Goal: Transaction & Acquisition: Purchase product/service

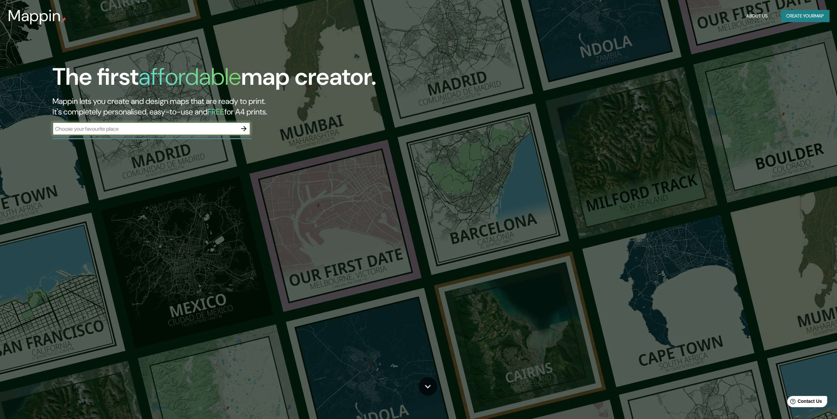
click at [196, 128] on input "text" at bounding box center [144, 129] width 185 height 8
type input "merida"
click at [242, 127] on icon "button" at bounding box center [244, 129] width 8 height 8
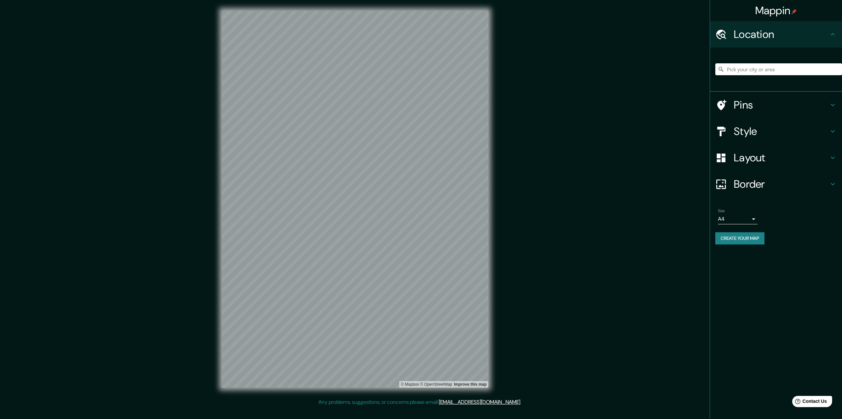
click at [798, 72] on input "Pick your city or area" at bounding box center [779, 69] width 127 height 12
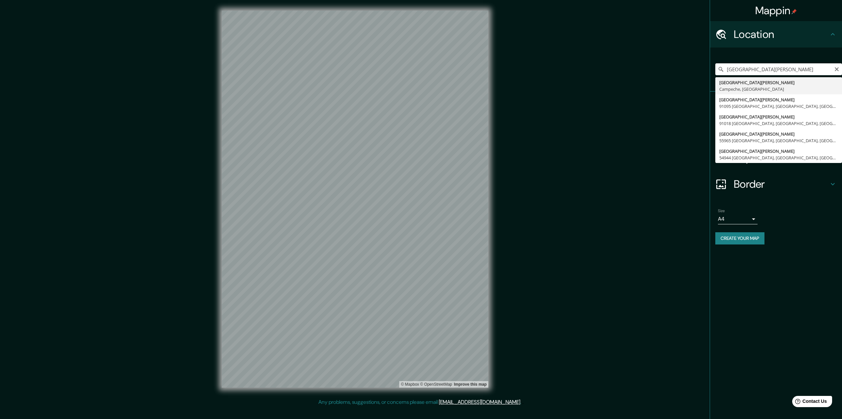
type input "[GEOGRAPHIC_DATA][PERSON_NAME], [GEOGRAPHIC_DATA], [GEOGRAPHIC_DATA]"
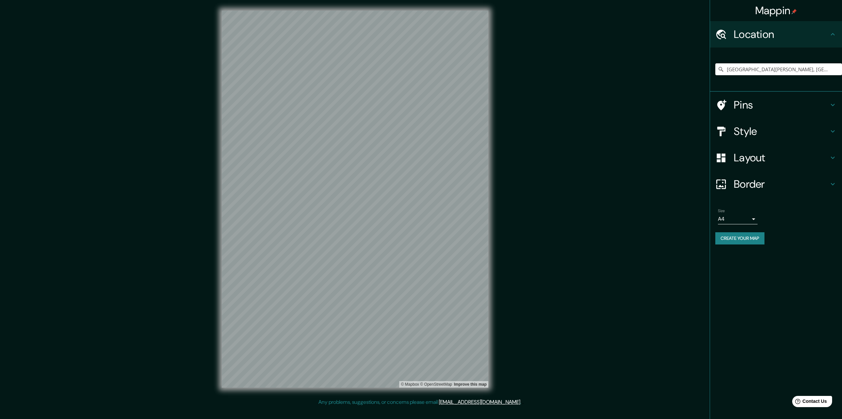
click at [816, 121] on div "Style" at bounding box center [776, 131] width 132 height 26
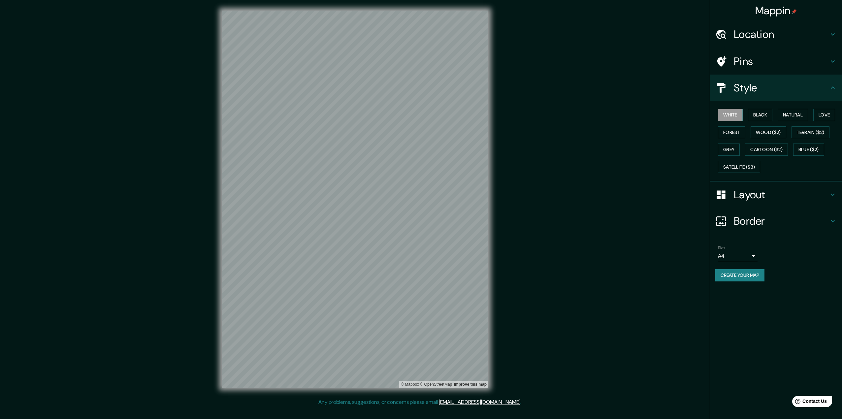
click at [757, 59] on h4 "Pins" at bounding box center [781, 61] width 95 height 13
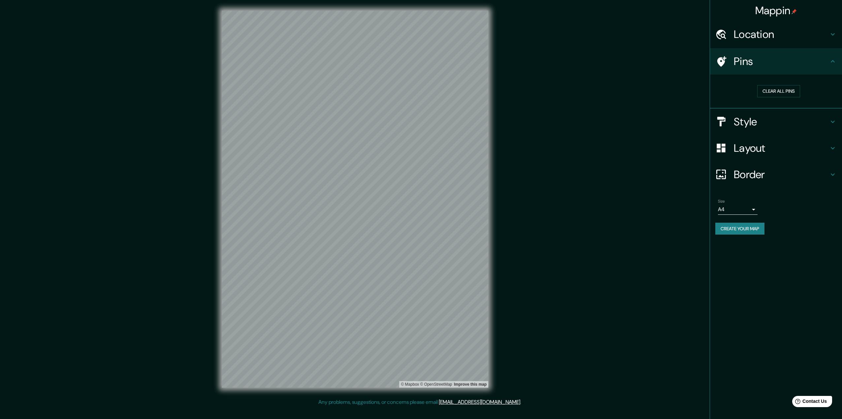
click at [768, 147] on h4 "Layout" at bounding box center [781, 148] width 95 height 13
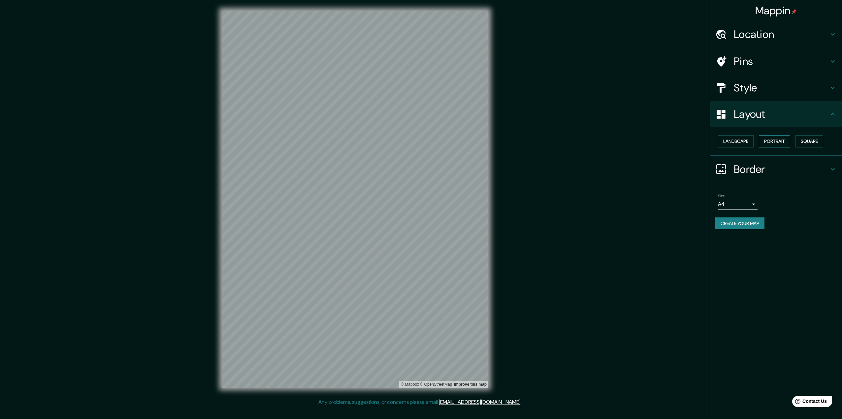
click at [773, 142] on button "Portrait" at bounding box center [774, 141] width 31 height 12
click at [739, 142] on button "Landscape" at bounding box center [736, 141] width 36 height 12
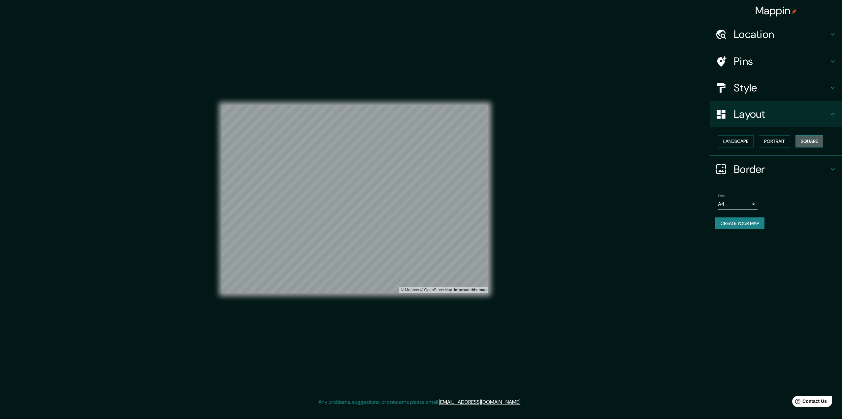
click at [811, 138] on button "Square" at bounding box center [810, 141] width 28 height 12
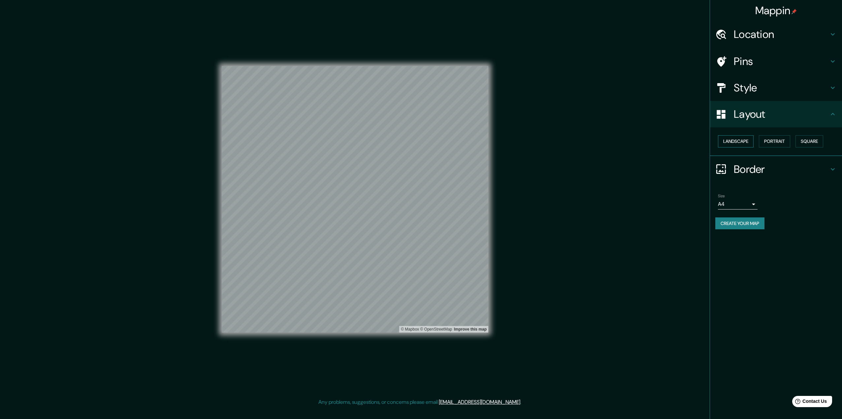
click at [741, 142] on button "Landscape" at bounding box center [736, 141] width 36 height 12
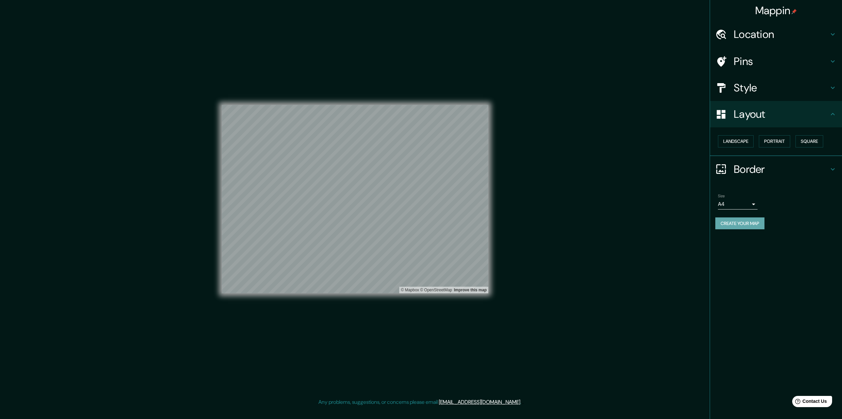
click at [737, 223] on button "Create your map" at bounding box center [740, 224] width 49 height 12
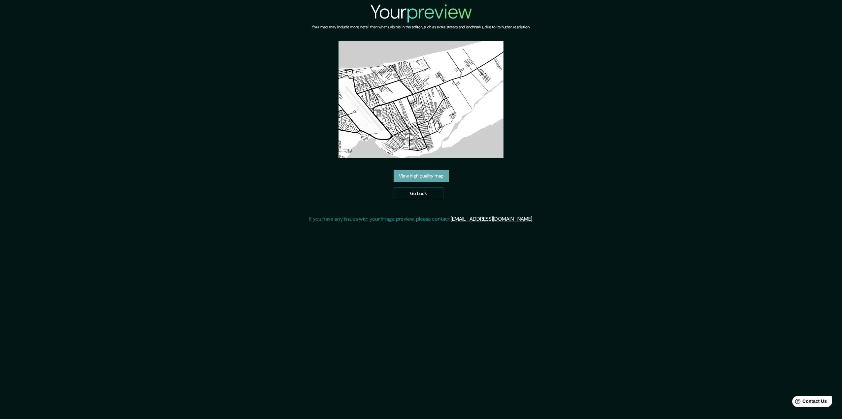
click at [409, 177] on link "View high quality map" at bounding box center [421, 176] width 55 height 12
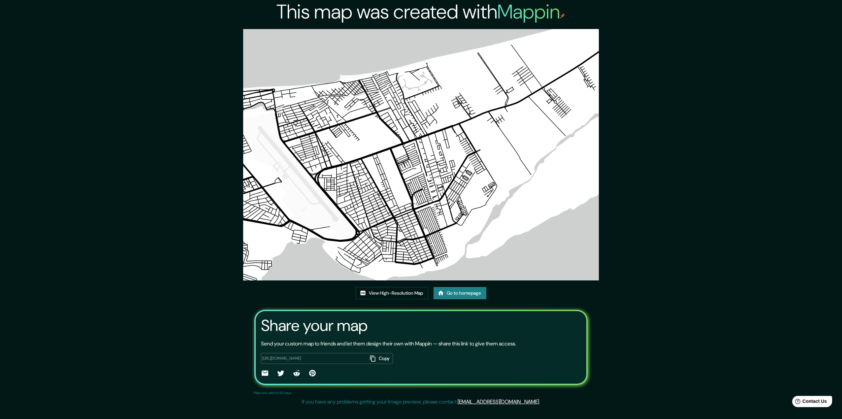
click at [738, 201] on div "This map was created with Mappin View High-Resolution Map Go to homepage Share …" at bounding box center [421, 204] width 842 height 409
click at [461, 164] on img at bounding box center [421, 155] width 356 height 252
click at [659, 149] on div "This map was created with Mappin View High-Resolution Map Go to homepage Share …" at bounding box center [421, 204] width 842 height 409
click at [388, 159] on img at bounding box center [421, 155] width 356 height 252
click at [350, 175] on img at bounding box center [421, 155] width 356 height 252
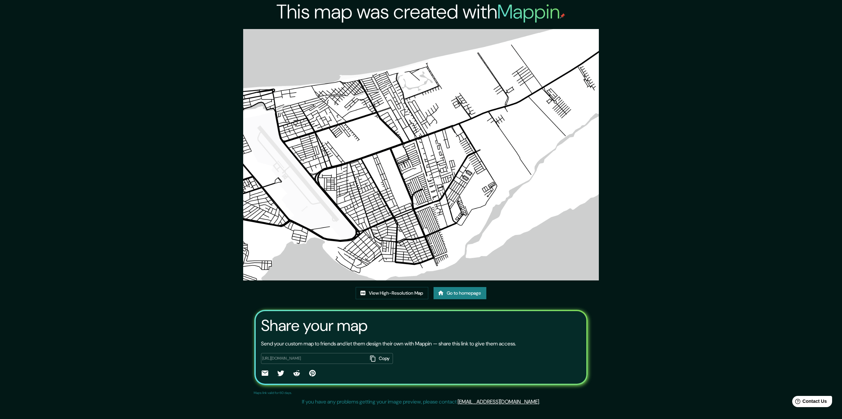
click at [350, 175] on img at bounding box center [421, 155] width 356 height 252
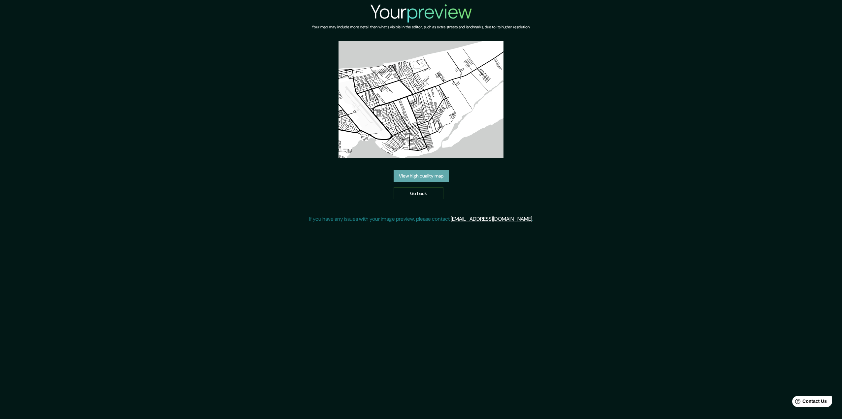
click at [426, 179] on link "View high quality map" at bounding box center [421, 176] width 55 height 12
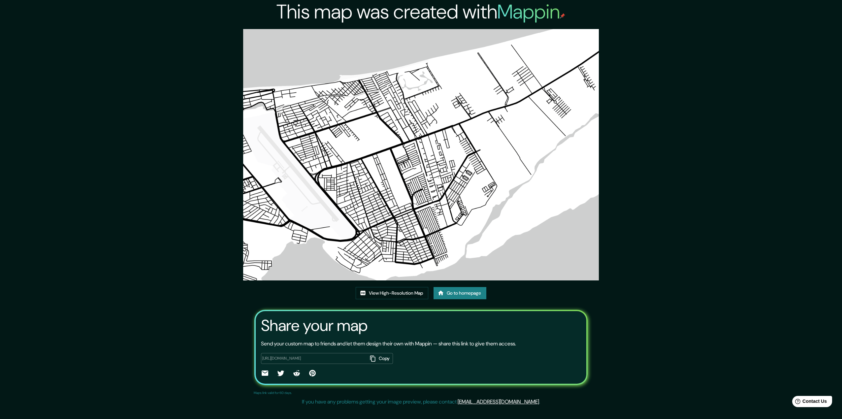
click at [425, 175] on img at bounding box center [421, 155] width 356 height 252
click at [405, 292] on link "View High-Resolution Map" at bounding box center [392, 293] width 73 height 12
click at [694, 104] on div "This map was created with Mappin View High-Resolution Map Go to homepage Share …" at bounding box center [421, 204] width 842 height 409
click at [634, 105] on div "This map was created with Mappin View High-Resolution Map Go to homepage Share …" at bounding box center [421, 204] width 842 height 409
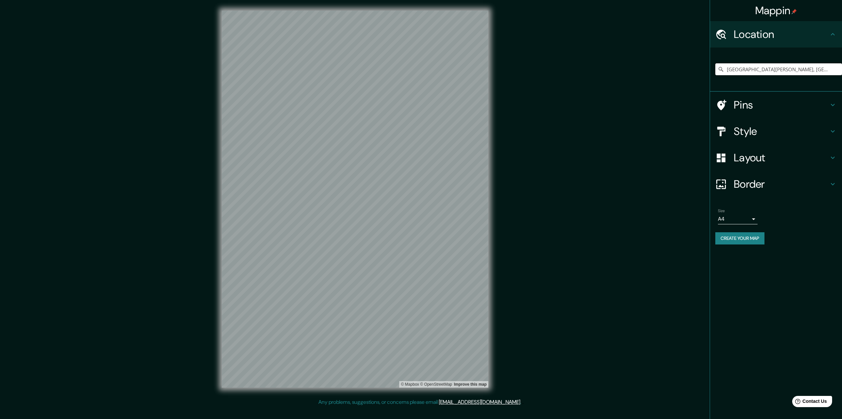
click at [763, 68] on input "[GEOGRAPHIC_DATA][PERSON_NAME], [GEOGRAPHIC_DATA], [GEOGRAPHIC_DATA]" at bounding box center [779, 69] width 127 height 12
click at [829, 71] on input "[GEOGRAPHIC_DATA][PERSON_NAME], [GEOGRAPHIC_DATA], [GEOGRAPHIC_DATA]" at bounding box center [779, 69] width 127 height 12
drag, startPoint x: 830, startPoint y: 71, endPoint x: 687, endPoint y: 74, distance: 142.6
click at [688, 74] on div "Mappin Location Ciudad del Carmen, Campeche, México Pins Style Layout Border Ch…" at bounding box center [421, 204] width 842 height 409
click at [754, 68] on input "Pick your city or area" at bounding box center [779, 69] width 127 height 12
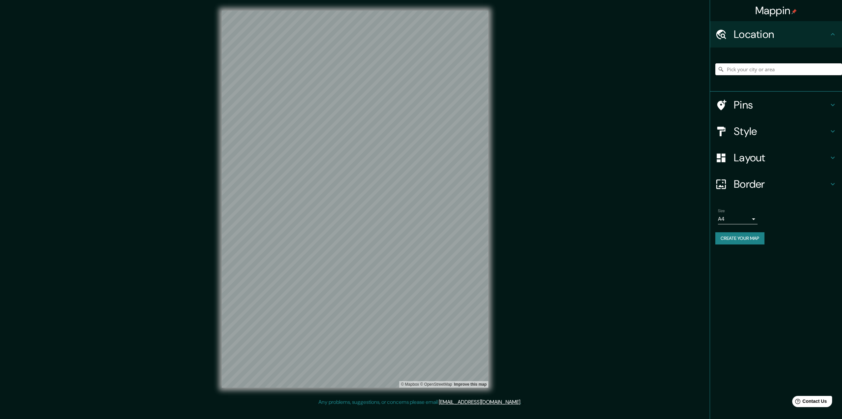
paste input "[GEOGRAPHIC_DATA][PERSON_NAME], [GEOGRAPHIC_DATA], [GEOGRAPHIC_DATA]"
type input "[GEOGRAPHIC_DATA][PERSON_NAME], [GEOGRAPHIC_DATA], [GEOGRAPHIC_DATA]"
click at [766, 180] on h4 "Border" at bounding box center [781, 184] width 95 height 13
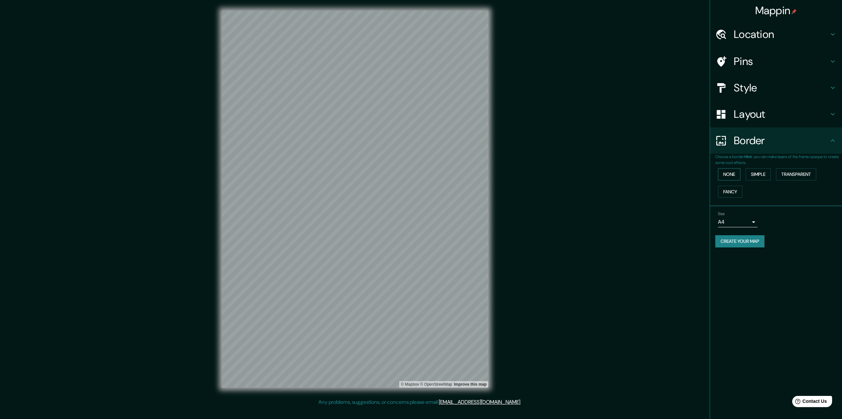
click at [724, 174] on button "None" at bounding box center [729, 174] width 22 height 12
click at [756, 174] on button "Simple" at bounding box center [758, 174] width 25 height 12
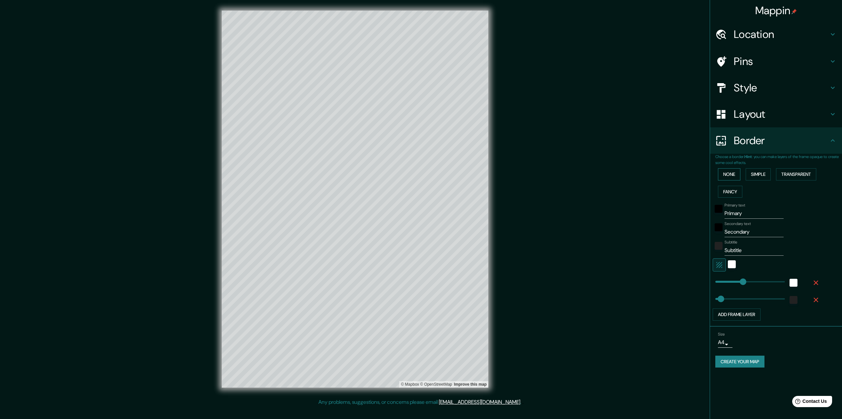
click at [735, 172] on button "None" at bounding box center [729, 174] width 22 height 12
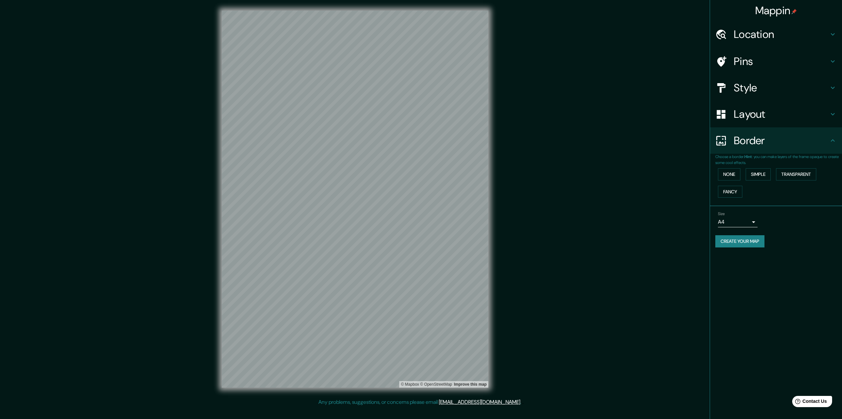
click at [758, 98] on div "Style" at bounding box center [776, 88] width 132 height 26
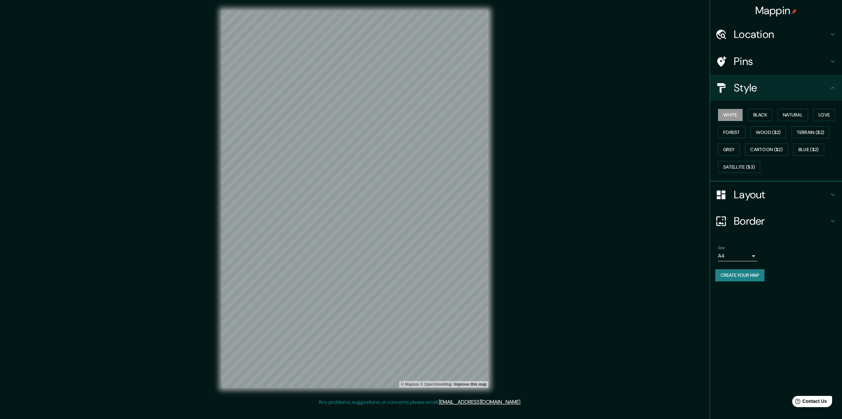
click at [758, 189] on h4 "Layout" at bounding box center [781, 194] width 95 height 13
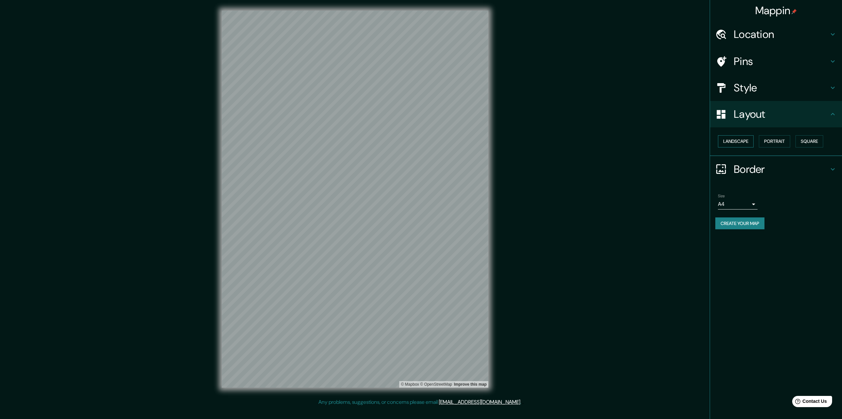
click at [731, 143] on button "Landscape" at bounding box center [736, 141] width 36 height 12
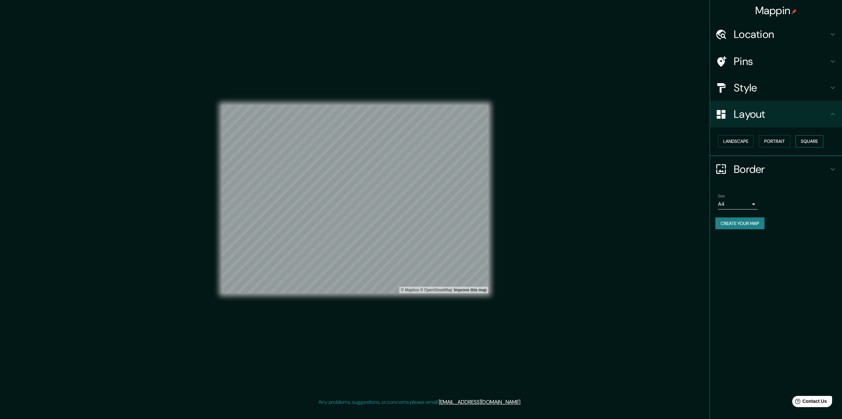
click at [807, 138] on button "Square" at bounding box center [810, 141] width 28 height 12
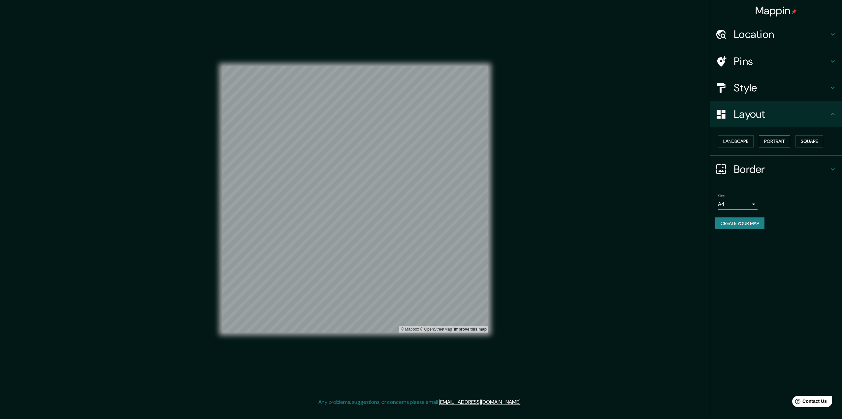
click at [783, 143] on button "Portrait" at bounding box center [774, 141] width 31 height 12
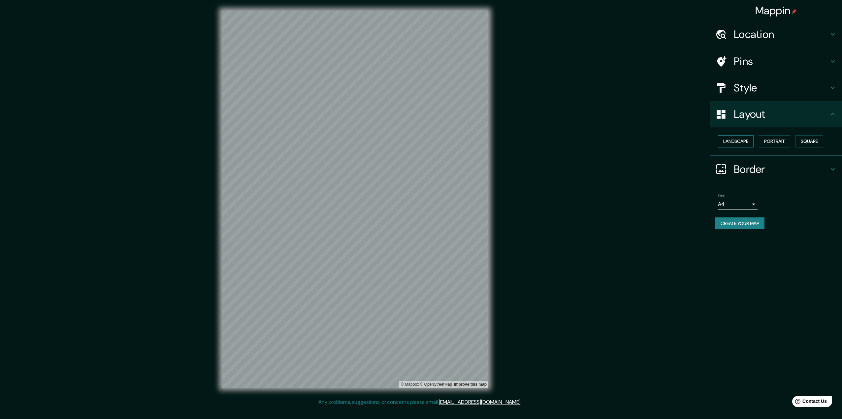
click at [728, 143] on button "Landscape" at bounding box center [736, 141] width 36 height 12
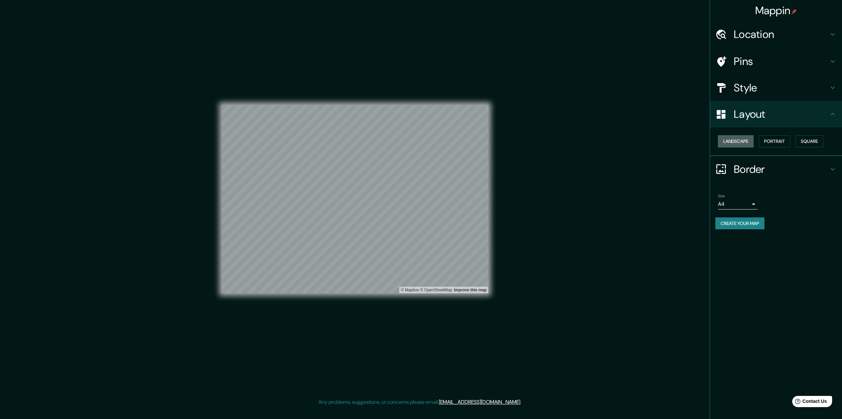
click at [751, 140] on button "Landscape" at bounding box center [736, 141] width 36 height 12
click at [772, 140] on button "Portrait" at bounding box center [774, 141] width 31 height 12
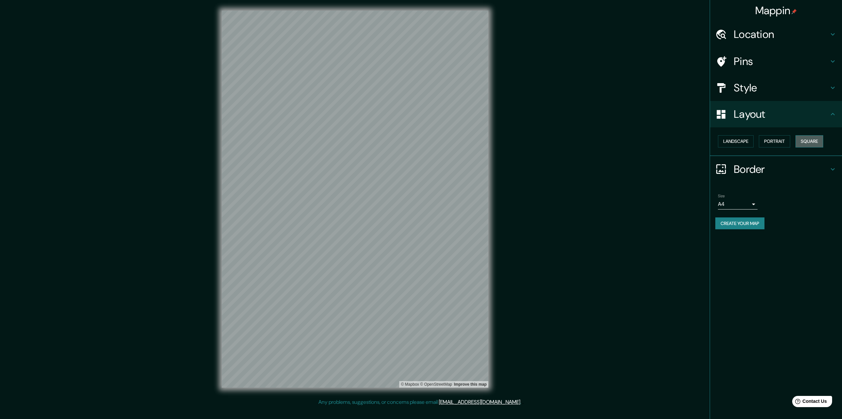
click at [801, 144] on button "Square" at bounding box center [810, 141] width 28 height 12
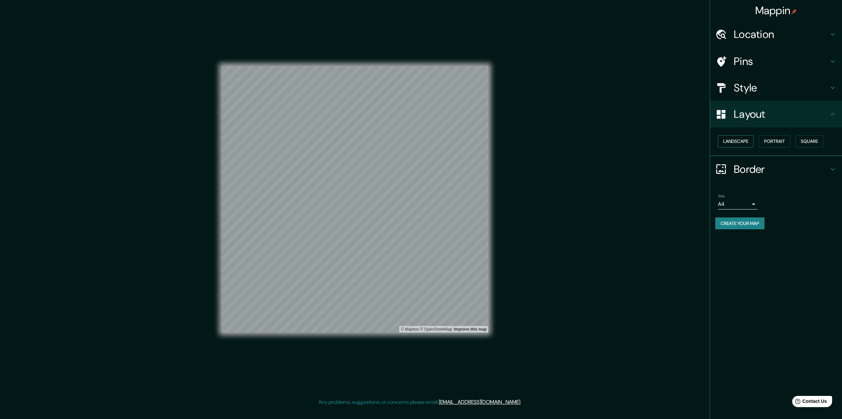
click at [735, 144] on button "Landscape" at bounding box center [736, 141] width 36 height 12
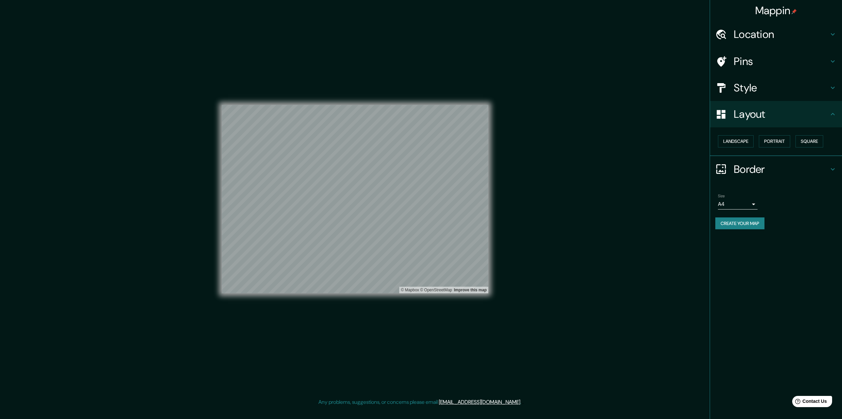
click at [755, 225] on button "Create your map" at bounding box center [740, 224] width 49 height 12
click at [741, 217] on div "Size A4 single Create your map" at bounding box center [776, 213] width 121 height 44
click at [741, 223] on button "Create your map" at bounding box center [740, 224] width 49 height 12
click at [549, 198] on div "Mappin Location Ciudad del Carmen, Campeche, México Pins Style Layout Landscape…" at bounding box center [421, 204] width 842 height 409
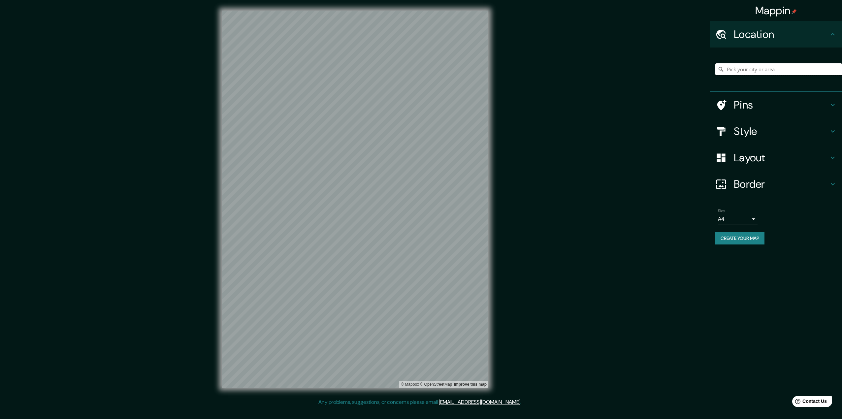
click at [788, 69] on input "Pick your city or area" at bounding box center [779, 69] width 127 height 12
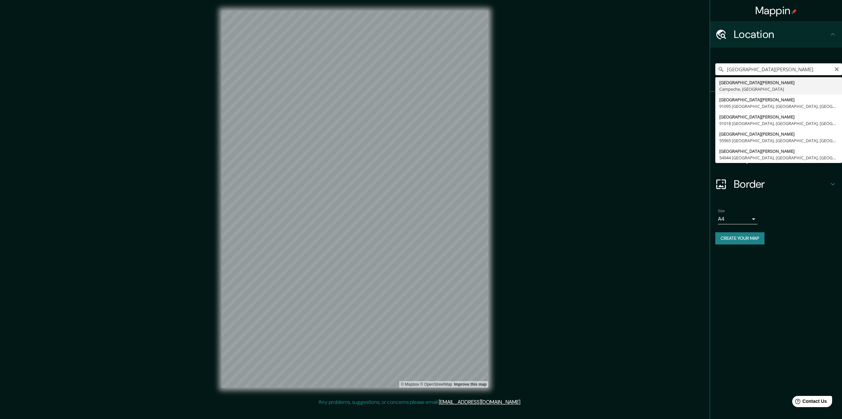
type input "[GEOGRAPHIC_DATA][PERSON_NAME], [GEOGRAPHIC_DATA], [GEOGRAPHIC_DATA]"
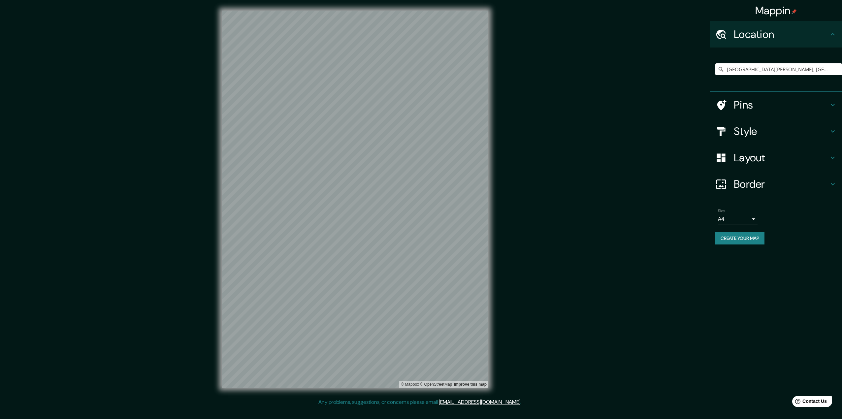
click at [767, 183] on h4 "Border" at bounding box center [781, 184] width 95 height 13
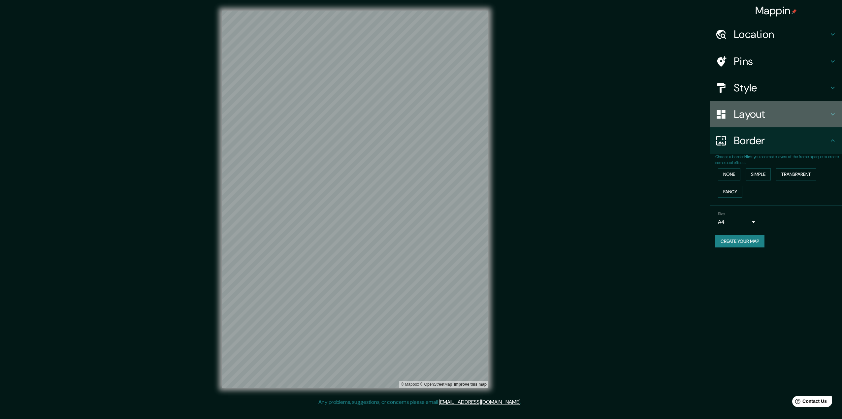
click at [746, 120] on h4 "Layout" at bounding box center [781, 114] width 95 height 13
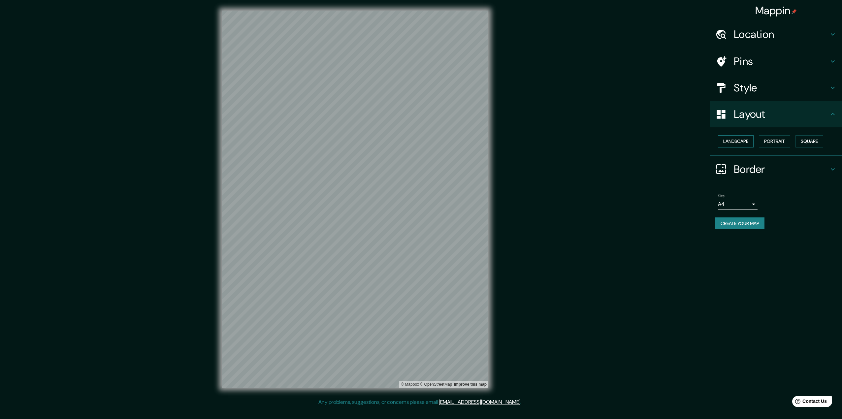
click at [738, 136] on button "Landscape" at bounding box center [736, 141] width 36 height 12
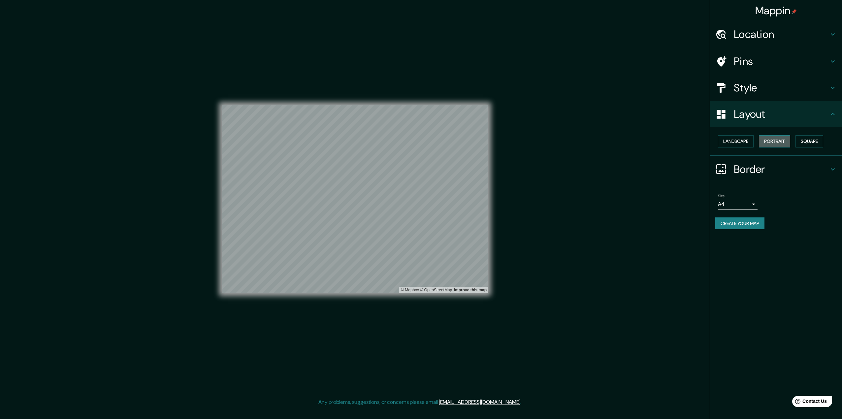
click at [786, 140] on button "Portrait" at bounding box center [774, 141] width 31 height 12
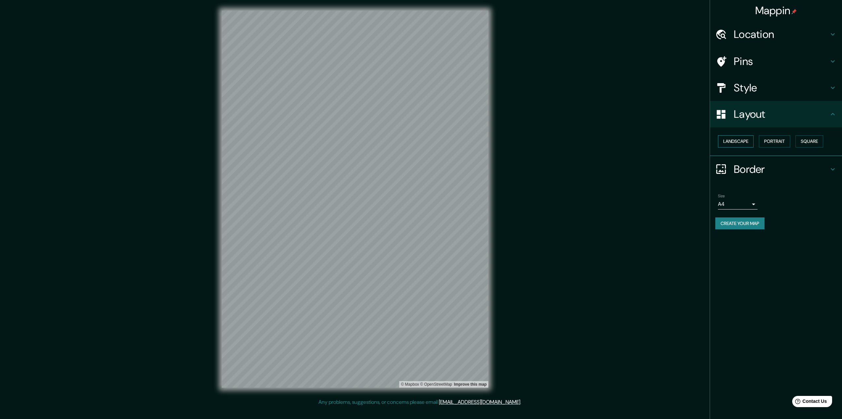
click at [737, 140] on button "Landscape" at bounding box center [736, 141] width 36 height 12
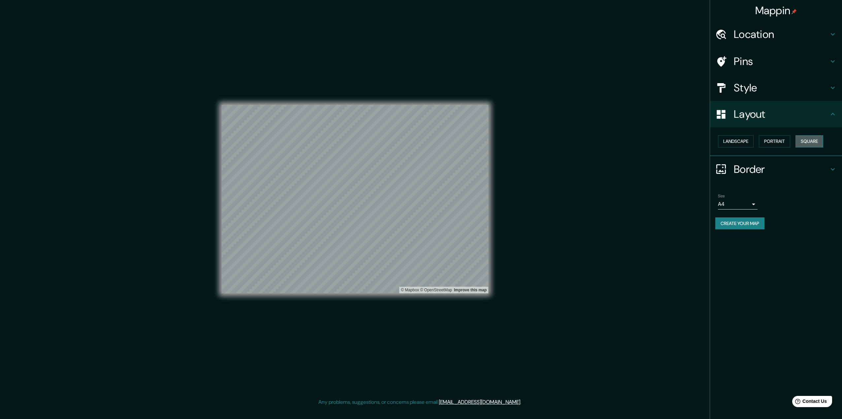
click at [806, 139] on button "Square" at bounding box center [810, 141] width 28 height 12
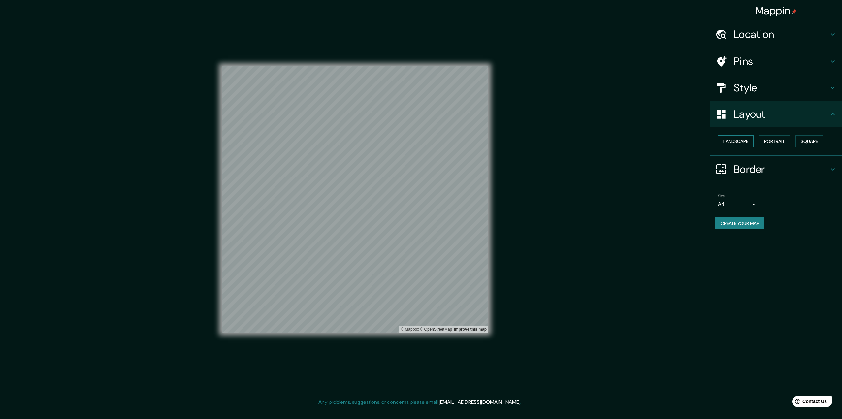
click at [729, 142] on button "Landscape" at bounding box center [736, 141] width 36 height 12
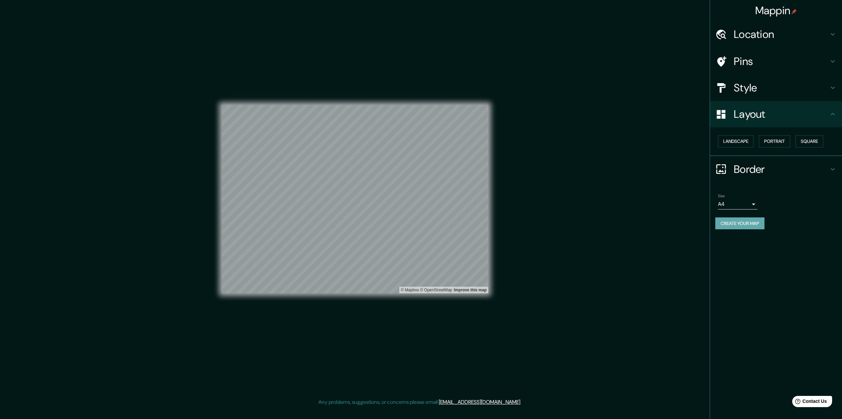
click at [756, 224] on button "Create your map" at bounding box center [740, 224] width 49 height 12
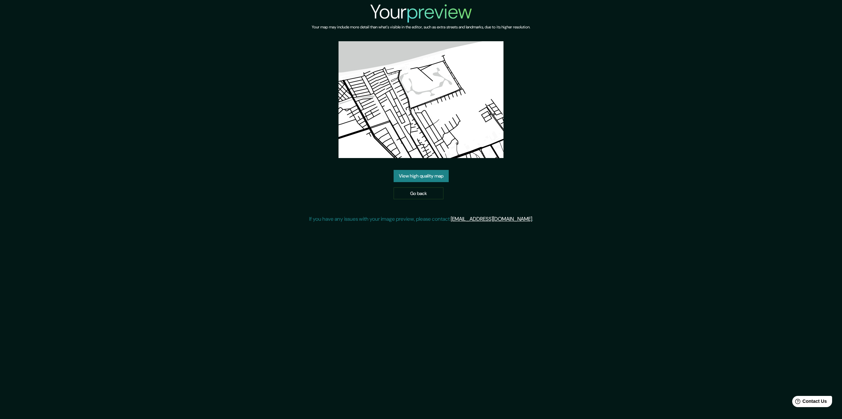
click at [418, 173] on link "View high quality map" at bounding box center [421, 176] width 55 height 12
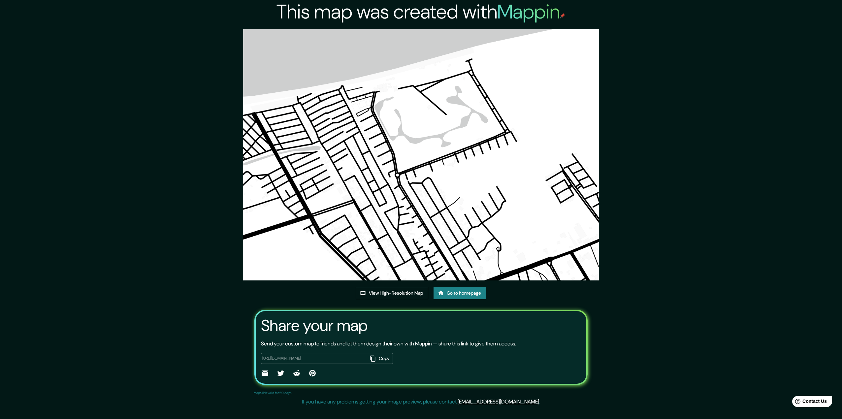
click at [674, 138] on div "This map was created with Mappin View High-Resolution Map Go to homepage Share …" at bounding box center [421, 204] width 842 height 409
click at [399, 287] on link "View High-Resolution Map" at bounding box center [392, 293] width 73 height 12
